Goal: Book appointment/travel/reservation

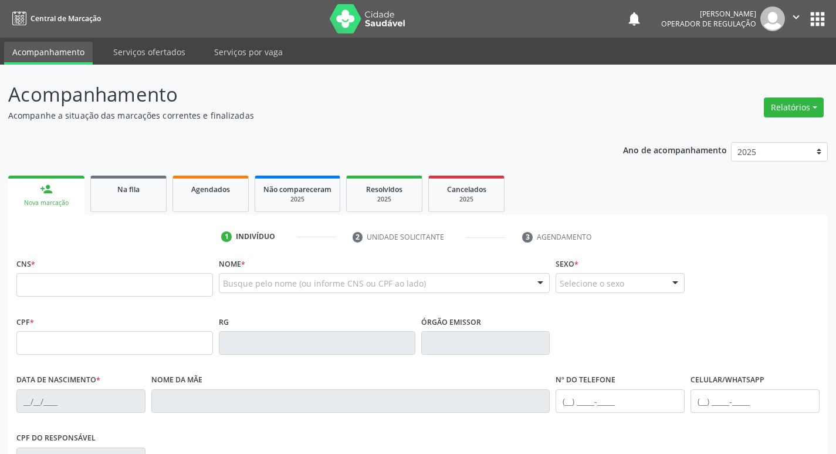
click at [79, 285] on input "text" at bounding box center [114, 284] width 197 height 23
type input "705 0092 5944 5251"
type input "083.639.027-05"
type input "[DATE]"
type input "[PERSON_NAME]"
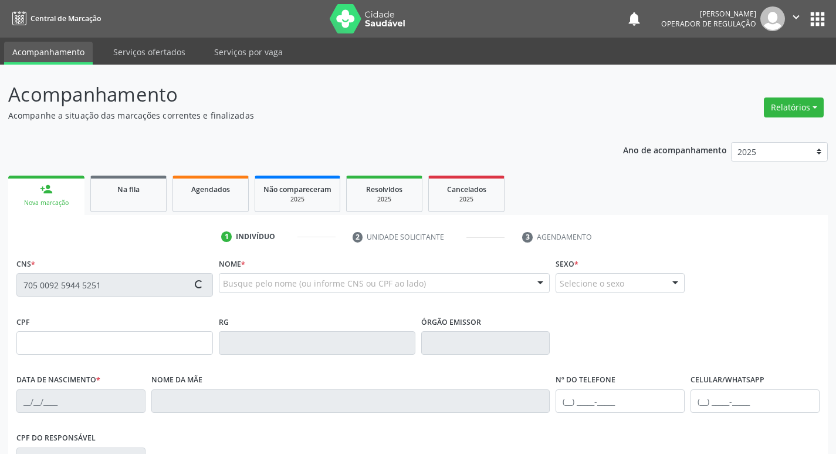
type input "[PHONE_NUMBER]"
type input "234"
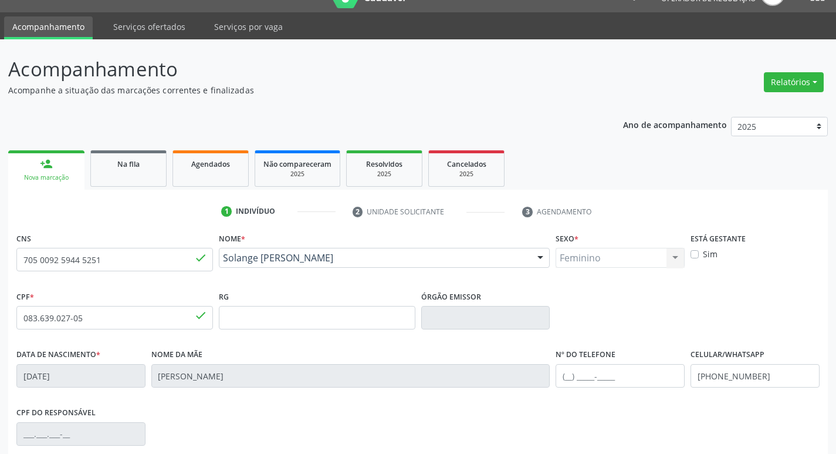
scroll to position [182, 0]
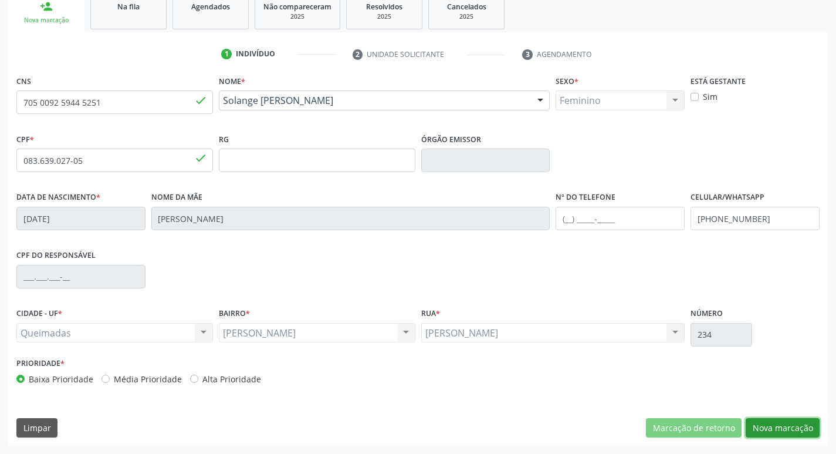
click at [794, 429] on button "Nova marcação" at bounding box center [783, 428] width 74 height 20
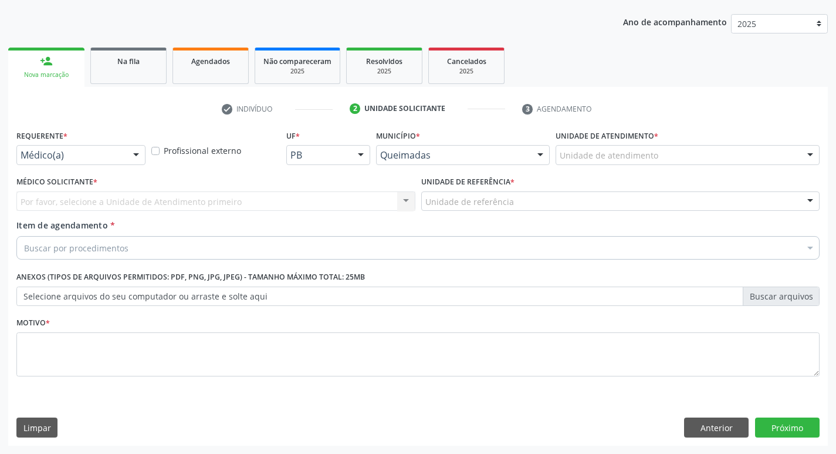
scroll to position [128, 0]
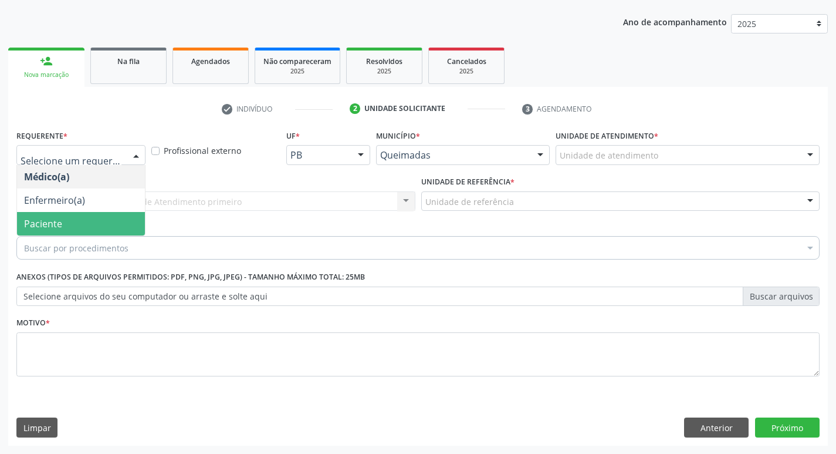
click at [77, 212] on span "Paciente" at bounding box center [81, 223] width 128 height 23
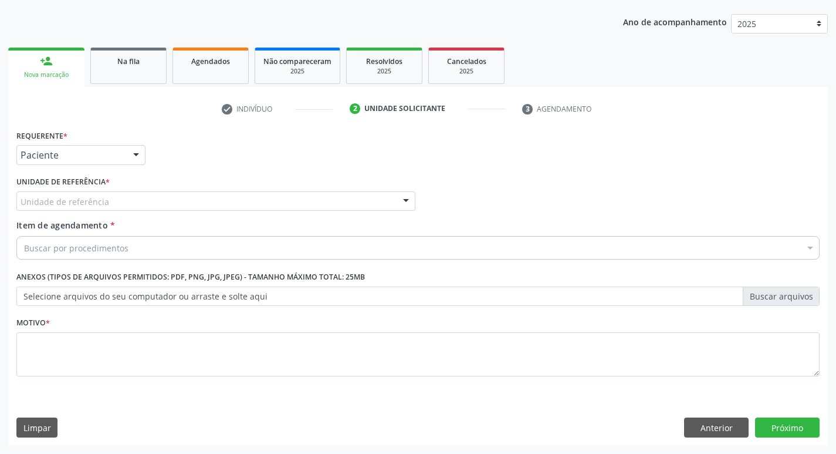
click at [84, 181] on label "Unidade de referência *" at bounding box center [62, 182] width 93 height 18
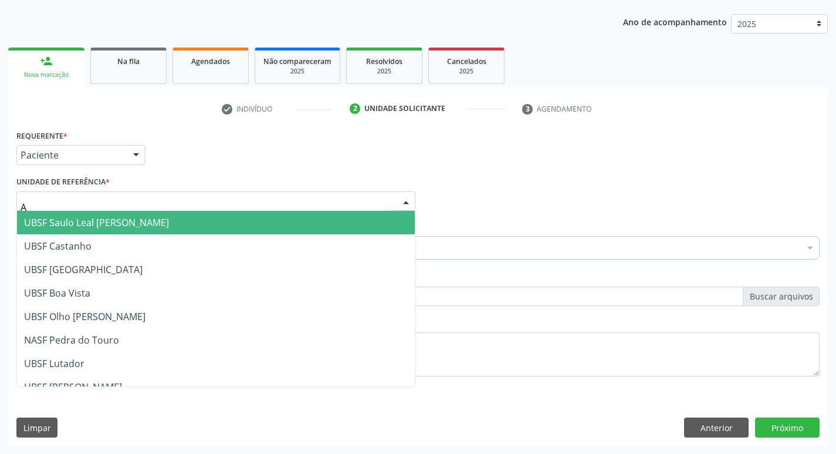
type input "AN"
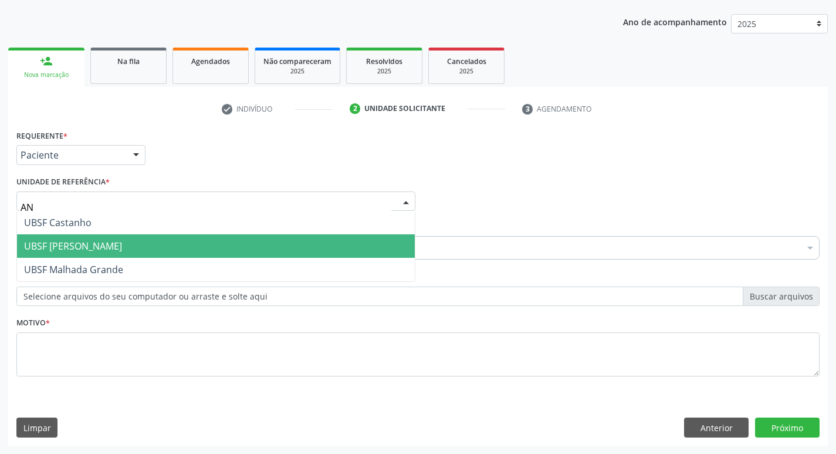
click at [111, 242] on span "UBSF [PERSON_NAME]" at bounding box center [73, 245] width 98 height 13
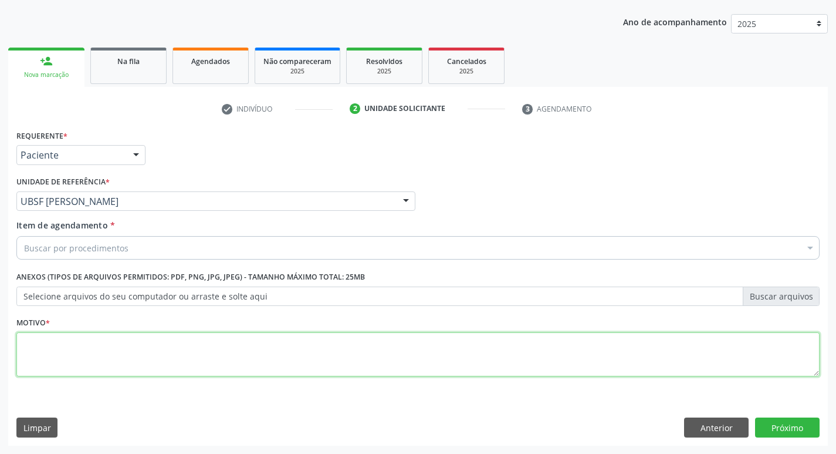
click at [93, 355] on textarea at bounding box center [417, 354] width 803 height 45
type textarea "AVALIACAO"
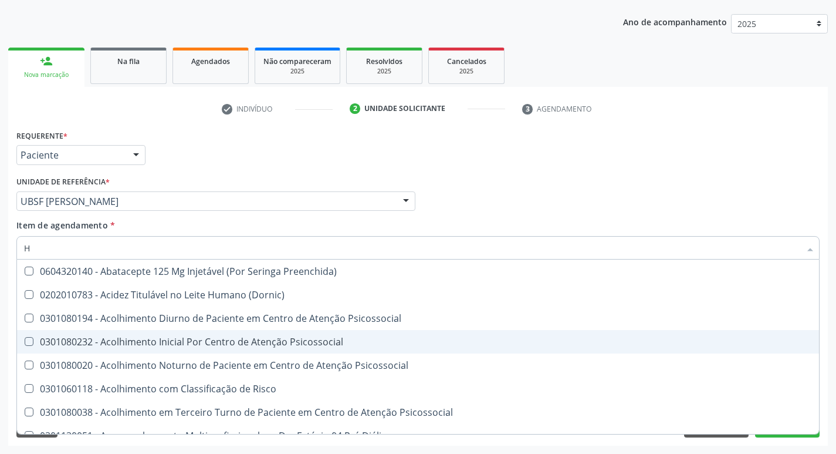
type input "HEMOGR"
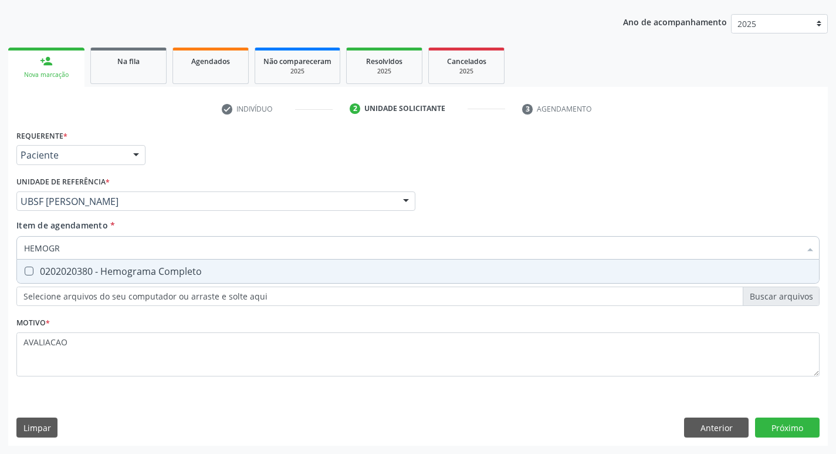
click at [162, 271] on div "0202020380 - Hemograma Completo" at bounding box center [418, 270] width 788 height 9
checkbox Completo "true"
type input "HEMOG"
checkbox Completo "false"
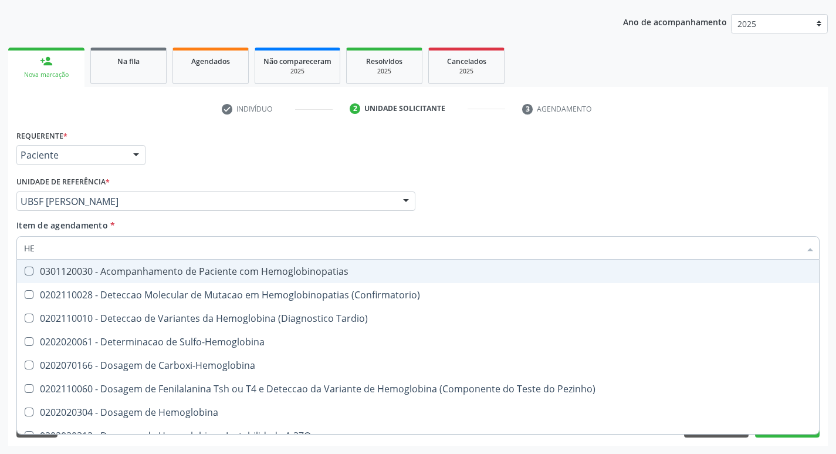
type input "H"
checkbox Completo "false"
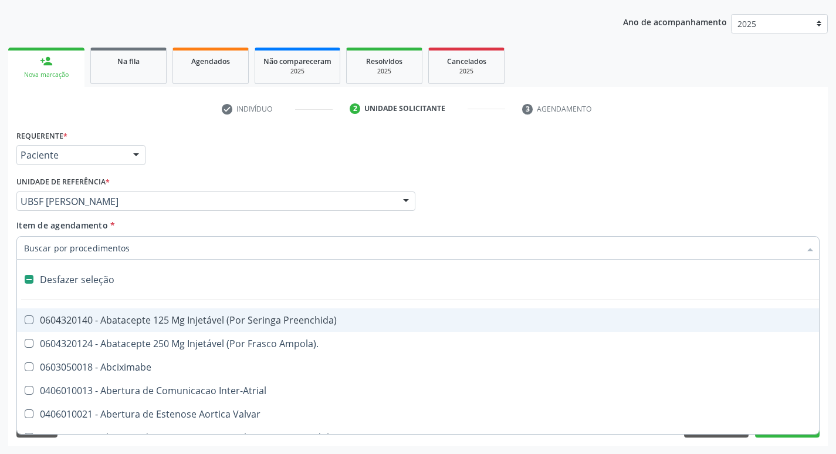
type input "G"
checkbox Persistente "true"
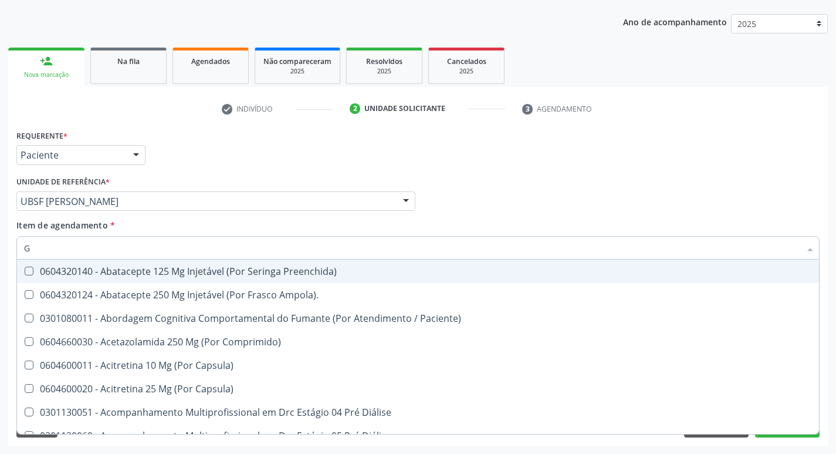
type input "GLICOSE"
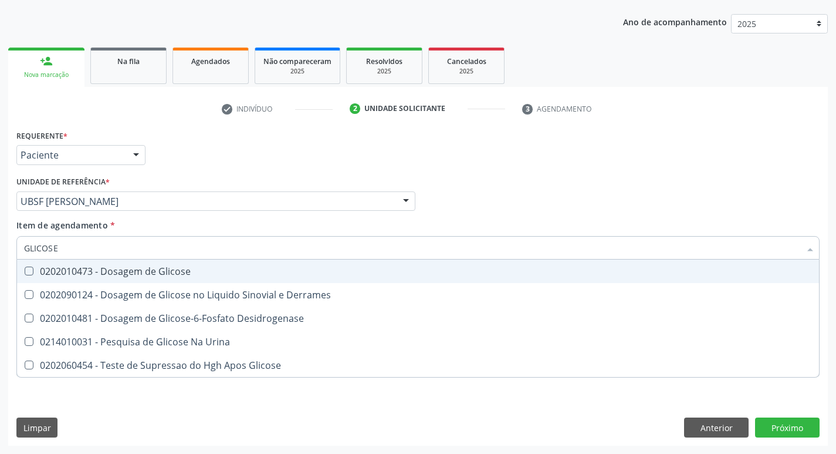
click at [116, 269] on div "0202010473 - Dosagem de Glicose" at bounding box center [418, 270] width 788 height 9
checkbox Glicose "true"
type input "GLICOS"
checkbox Glicose "false"
checkbox Derrames "true"
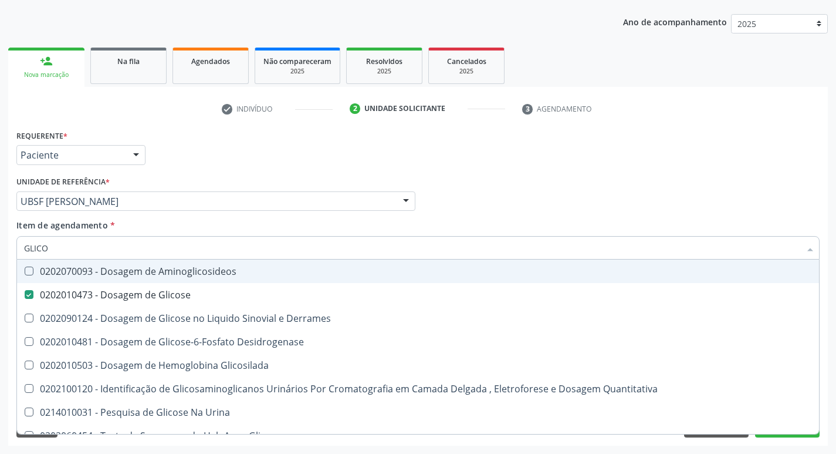
type input "GLIC"
checkbox Glicose "false"
checkbox Derrames "false"
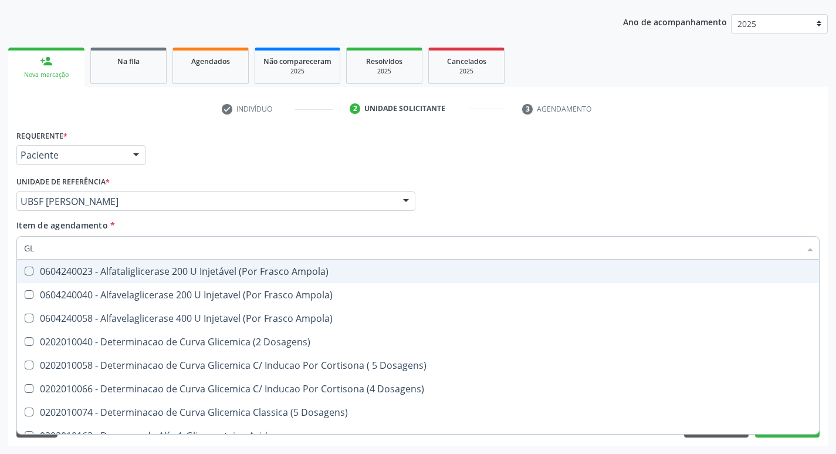
type input "G"
checkbox Glicose "false"
checkbox Derrames "false"
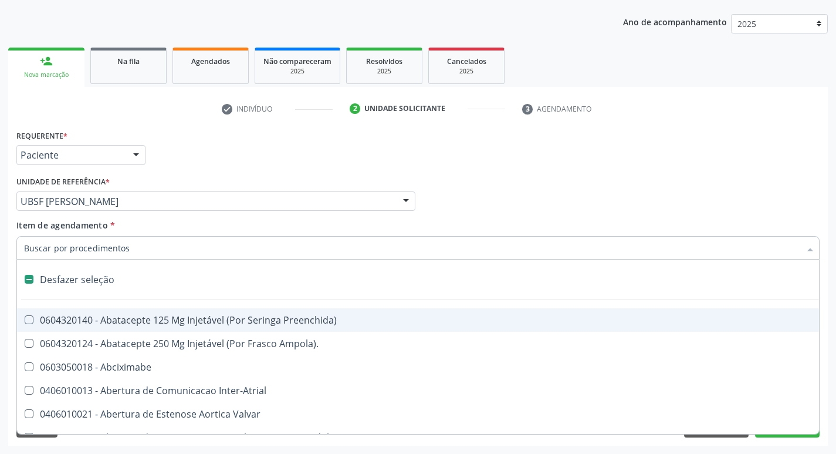
type input "H"
checkbox Convencional\) "true"
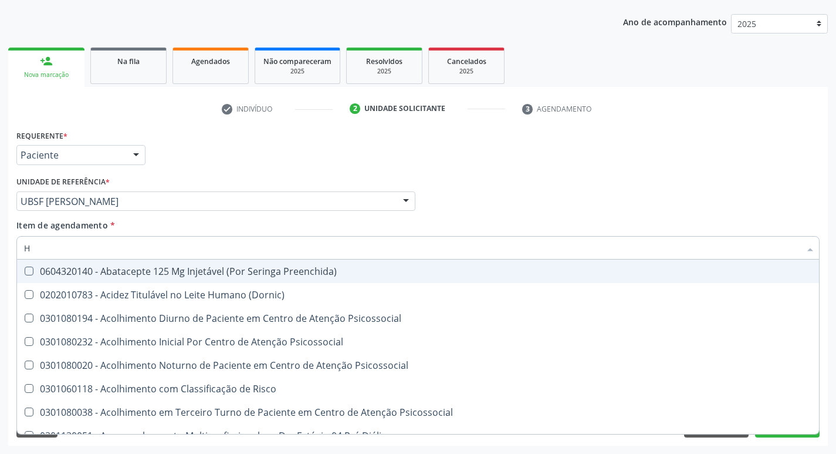
type input "HEMOGLOBINA G"
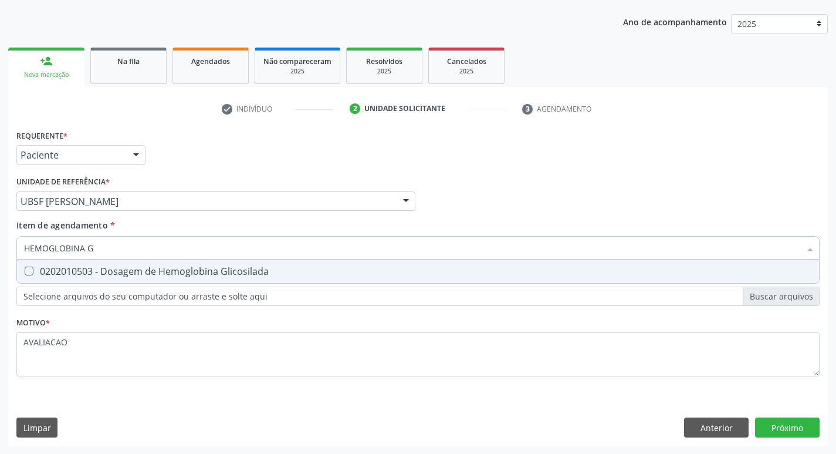
click at [197, 263] on span "0202010503 - Dosagem de Hemoglobina Glicosilada" at bounding box center [418, 270] width 802 height 23
checkbox Glicosilada "true"
click at [791, 428] on div "Requerente * Paciente Médico(a) Enfermeiro(a) Paciente Nenhum resultado encontr…" at bounding box center [418, 286] width 820 height 319
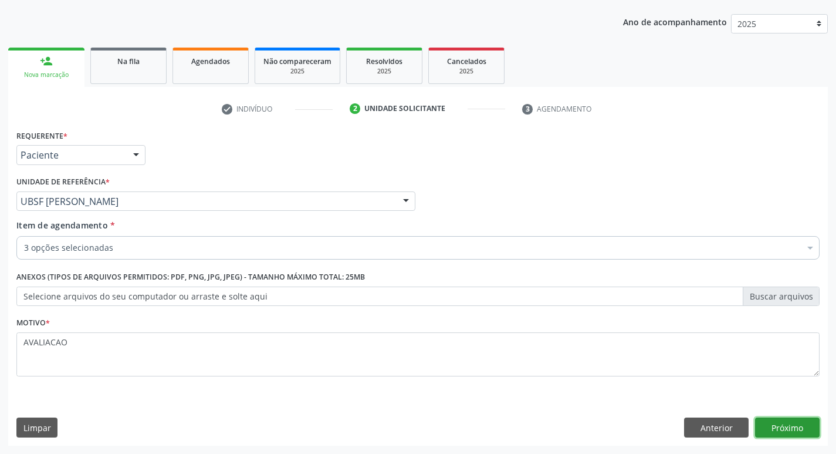
click at [780, 428] on button "Próximo" at bounding box center [787, 427] width 65 height 20
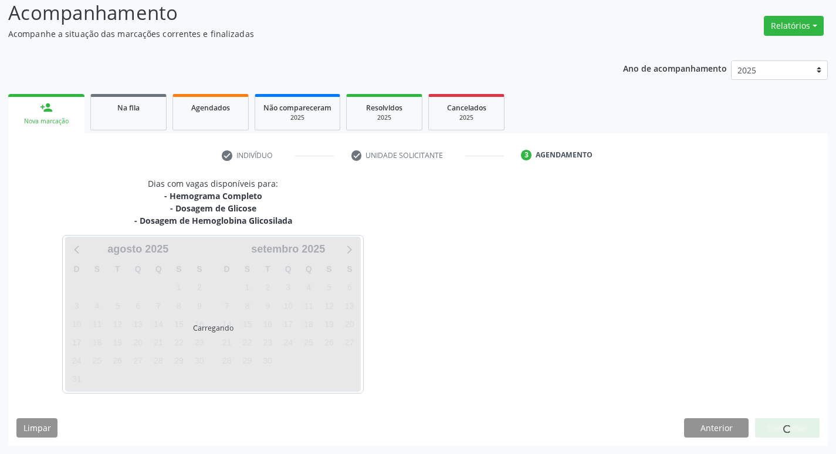
scroll to position [82, 0]
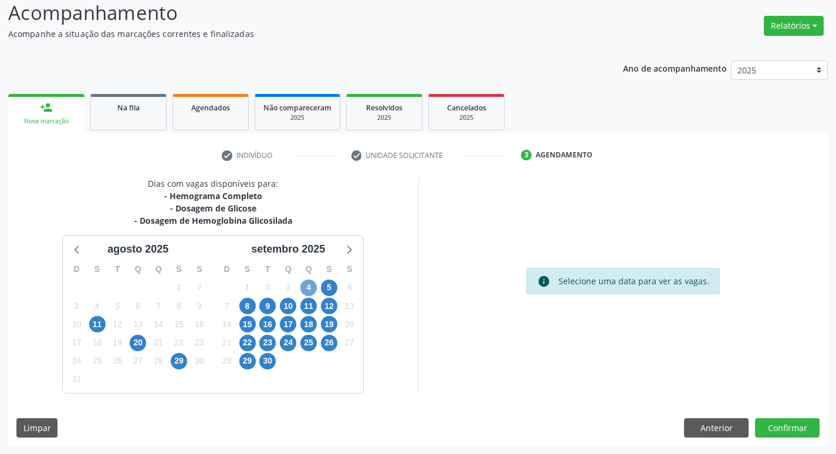
click at [310, 292] on span "4" at bounding box center [308, 287] width 16 height 16
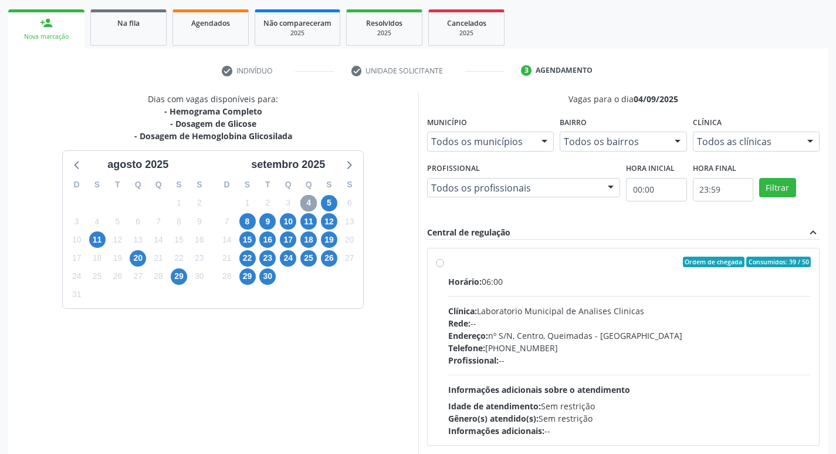
scroll to position [226, 0]
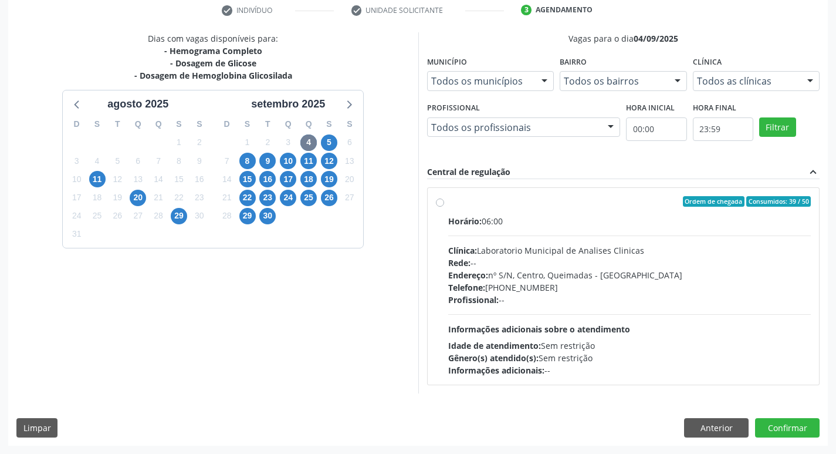
click at [495, 234] on div "Horário: 06:00 Clínica: Laboratorio Municipal de Analises Clinicas Rede: -- End…" at bounding box center [629, 295] width 363 height 161
click at [444, 207] on input "Ordem de chegada Consumidos: 39 / 50 Horário: 06:00 Clínica: Laboratorio Munici…" at bounding box center [440, 201] width 8 height 11
radio input "true"
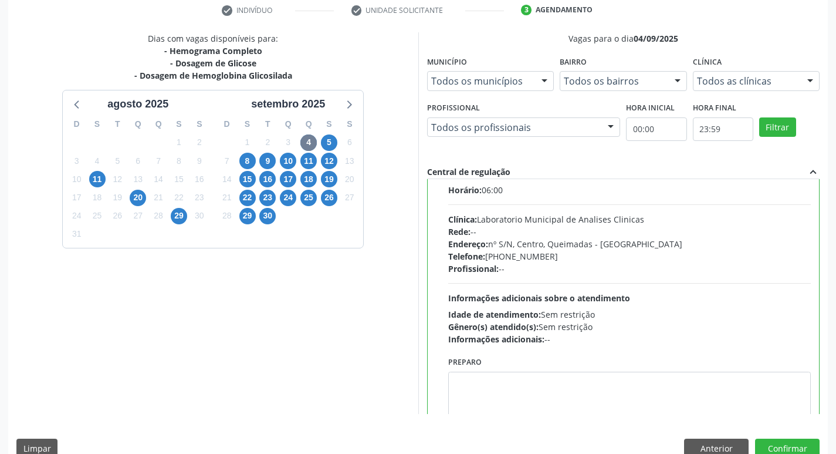
scroll to position [58, 0]
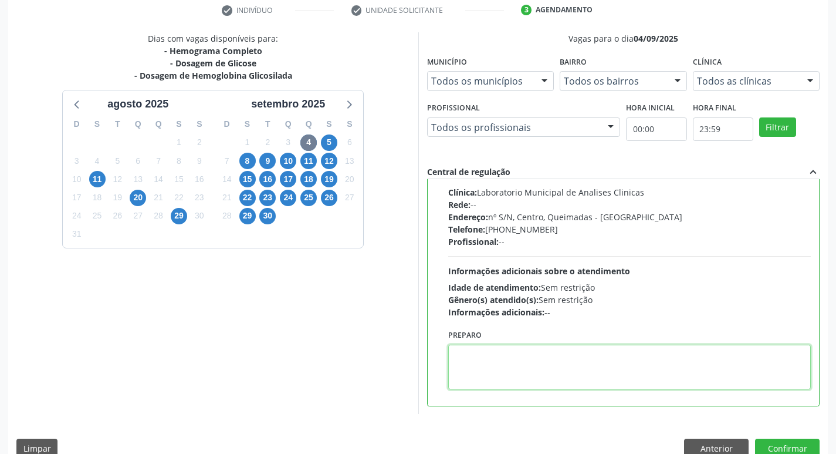
click at [474, 381] on textarea at bounding box center [629, 366] width 363 height 45
paste textarea "I"
drag, startPoint x: 452, startPoint y: 354, endPoint x: 519, endPoint y: 351, distance: 66.9
click at [519, 351] on textarea "IR EM [GEOGRAPHIC_DATA]" at bounding box center [629, 366] width 363 height 45
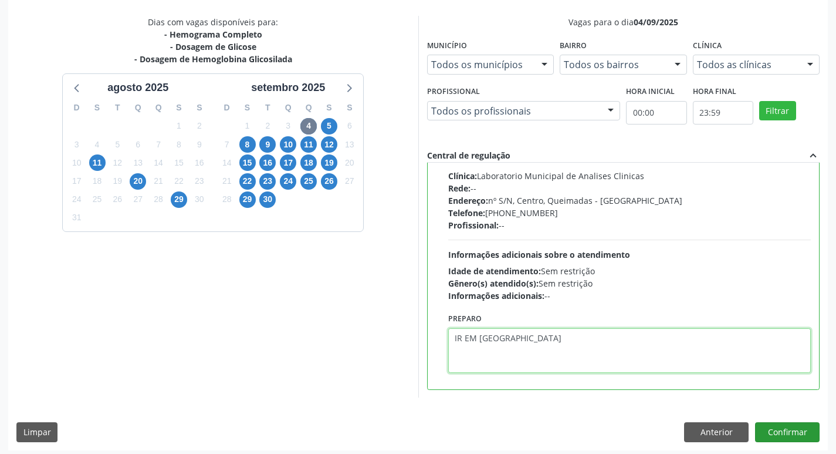
scroll to position [248, 0]
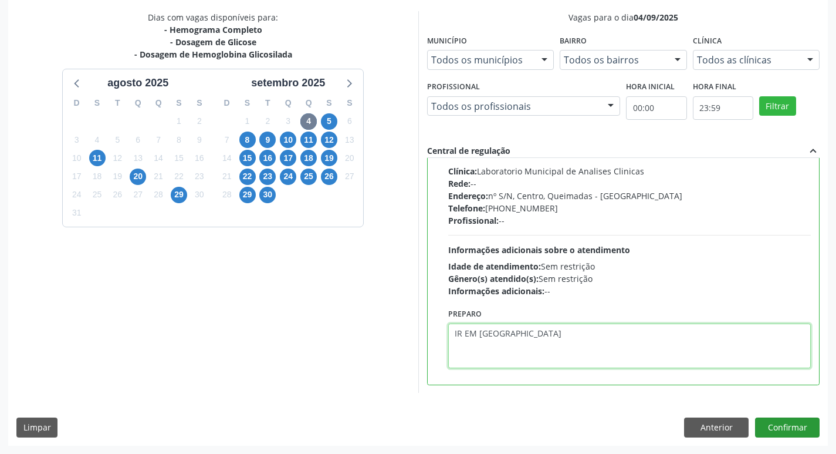
type textarea "IR EM [GEOGRAPHIC_DATA]"
click at [788, 424] on button "Confirmar" at bounding box center [787, 427] width 65 height 20
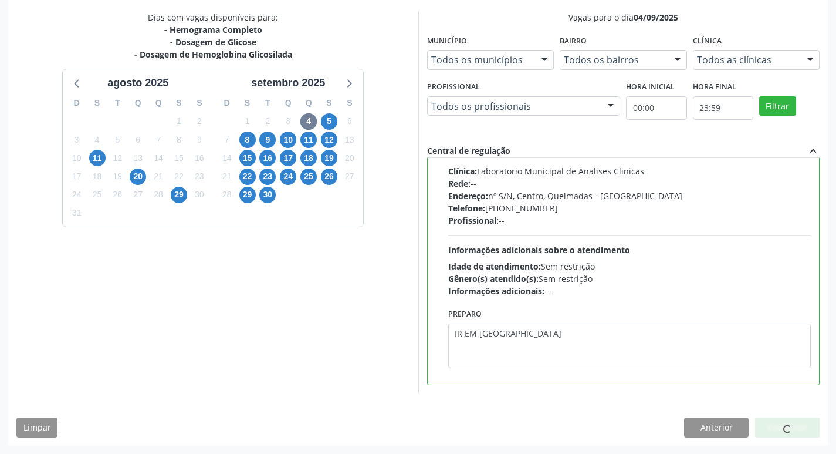
scroll to position [0, 0]
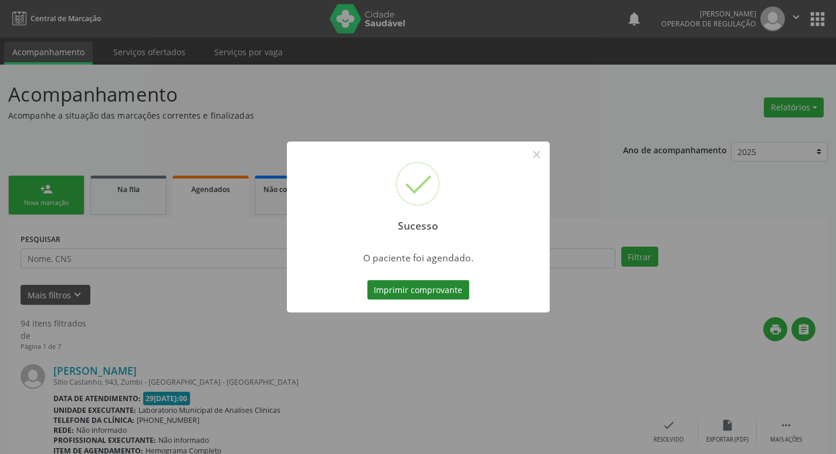
click at [405, 282] on button "Imprimir comprovante" at bounding box center [418, 290] width 102 height 20
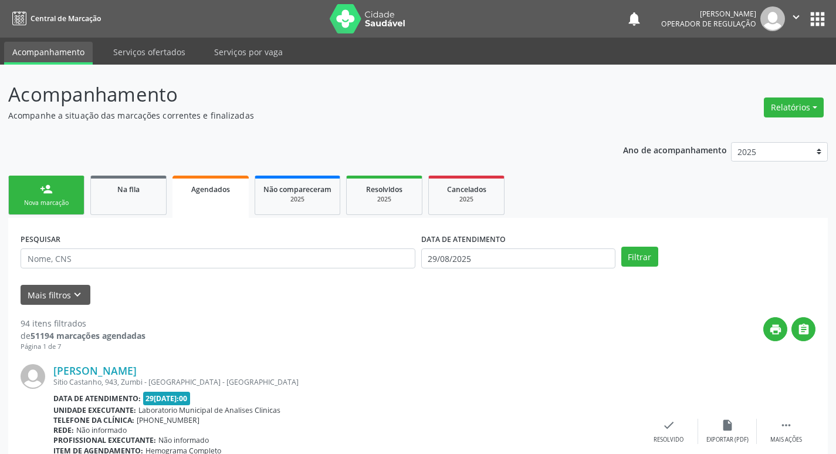
click at [40, 182] on div "person_add" at bounding box center [46, 188] width 13 height 13
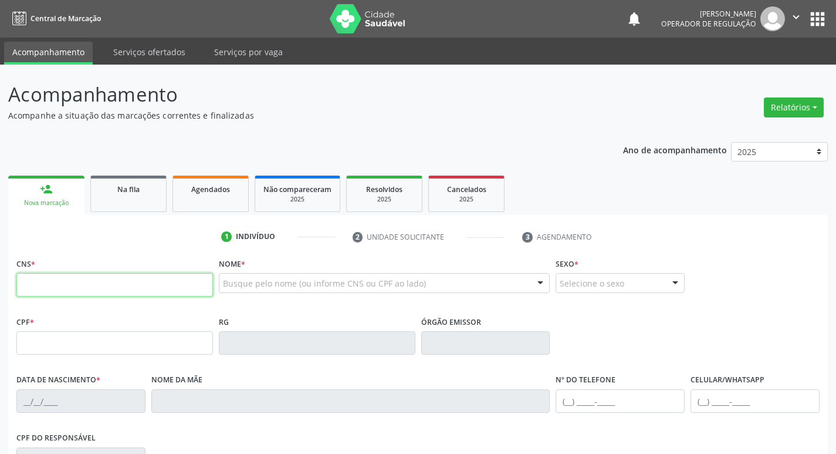
click at [90, 282] on input "text" at bounding box center [114, 284] width 197 height 23
click at [83, 285] on input "text" at bounding box center [114, 284] width 197 height 23
type input "700 5061 8991 0653"
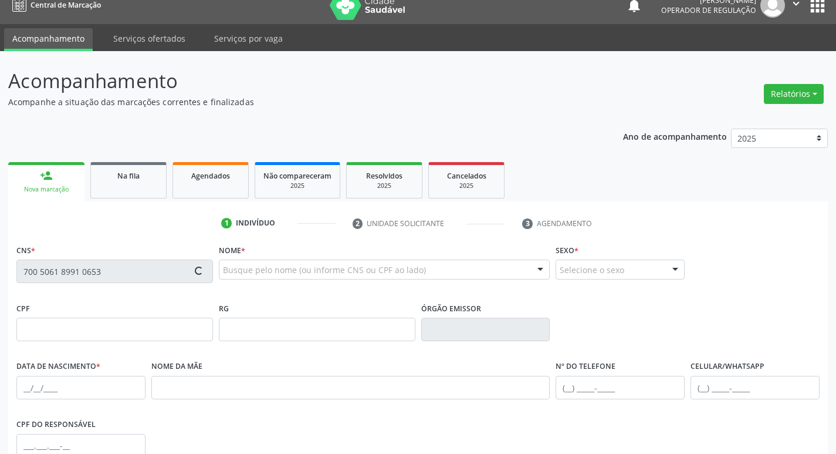
scroll to position [6, 0]
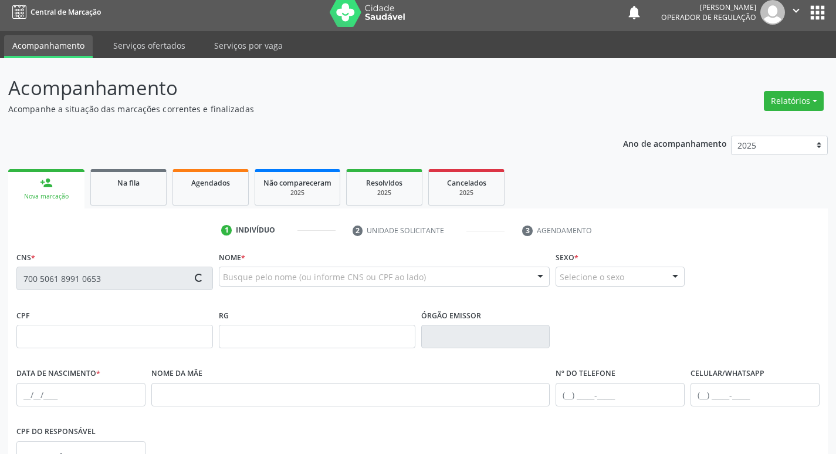
click at [116, 253] on div "CNS * 700 5061 8991 0653" at bounding box center [114, 269] width 197 height 42
